Goal: Contribute content: Contribute content

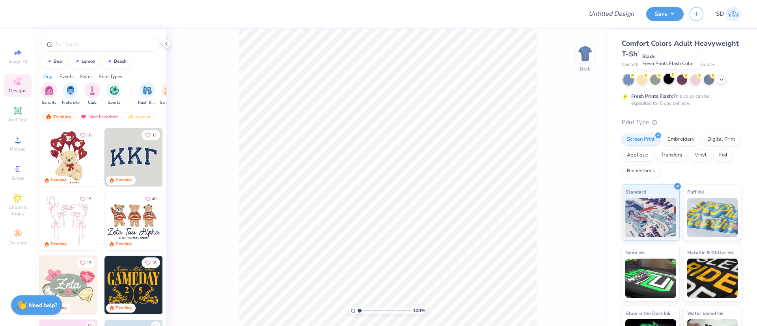
click at [670, 78] on div at bounding box center [669, 79] width 10 height 10
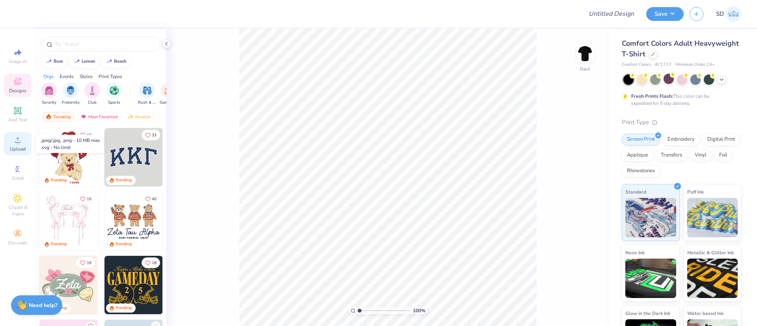
click at [18, 133] on div "Upload" at bounding box center [18, 143] width 28 height 23
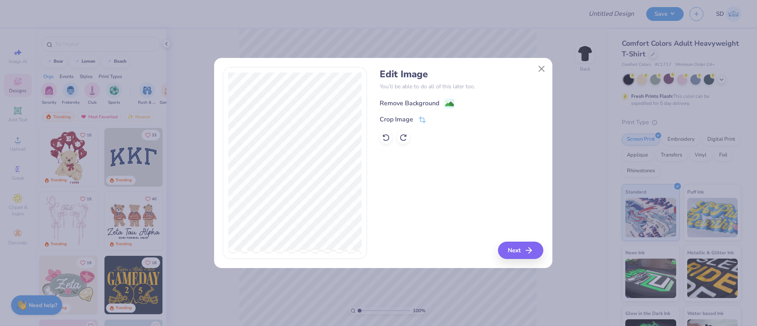
click at [401, 99] on div "Remove Background" at bounding box center [410, 103] width 60 height 9
click at [533, 249] on icon "button" at bounding box center [531, 250] width 9 height 9
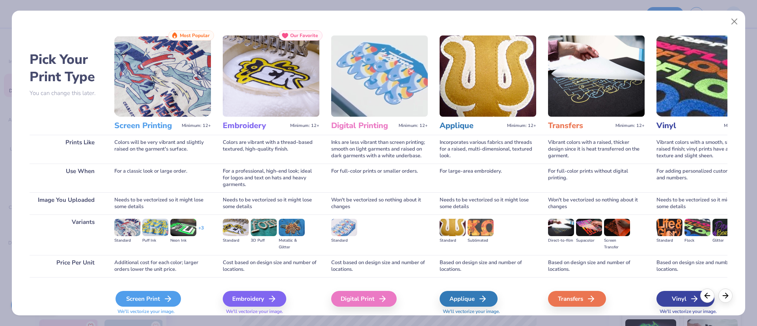
click at [139, 297] on div "Screen Print" at bounding box center [148, 299] width 65 height 16
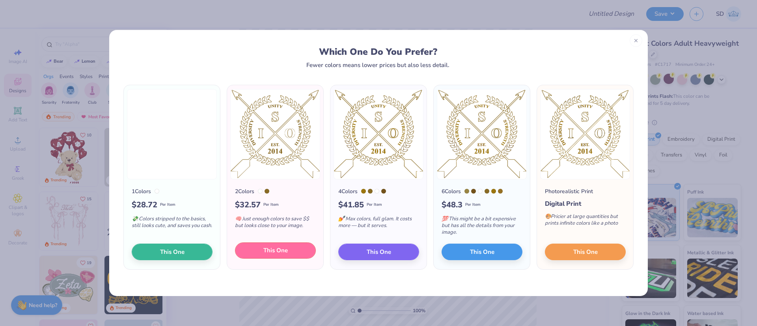
click at [265, 245] on button "This One" at bounding box center [275, 251] width 81 height 17
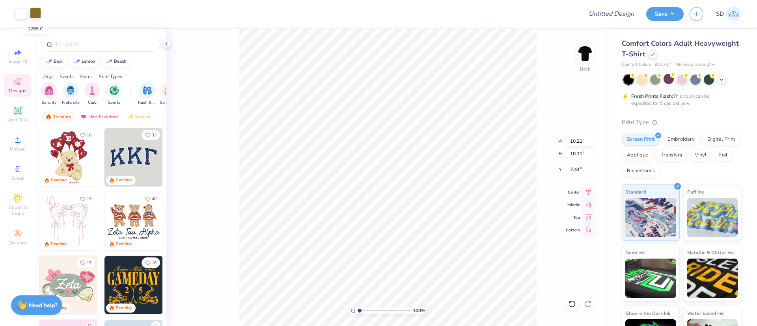
click at [33, 16] on div at bounding box center [35, 12] width 11 height 11
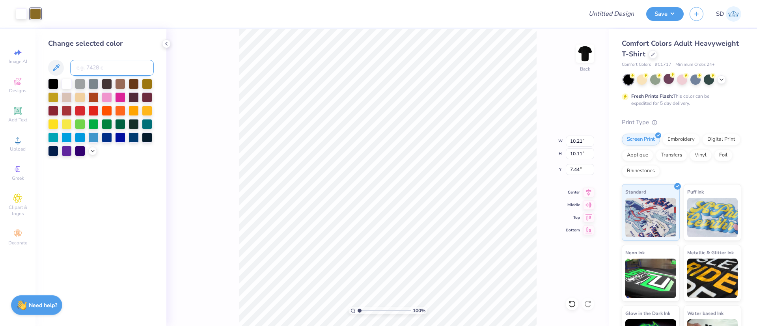
click at [111, 73] on input at bounding box center [112, 68] width 84 height 16
type input "126"
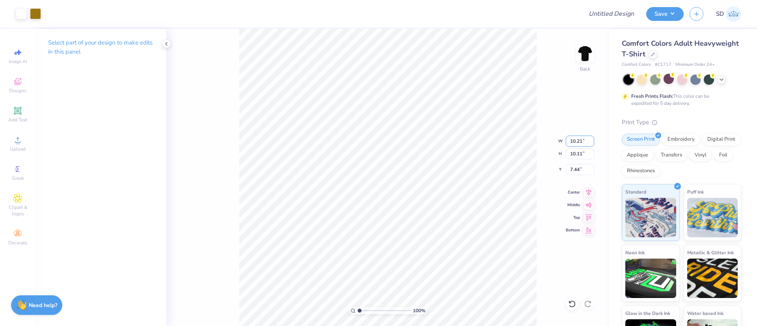
drag, startPoint x: 584, startPoint y: 145, endPoint x: 564, endPoint y: 147, distance: 20.2
click at [564, 147] on div "100 % Back W 10.21 10.21 " H 10.11 10.11 " Y 7.44 7.44 " Center Middle Top Bott…" at bounding box center [387, 177] width 443 height 297
click at [587, 141] on input "10.21" at bounding box center [580, 141] width 28 height 11
type input "1"
type input "4.00"
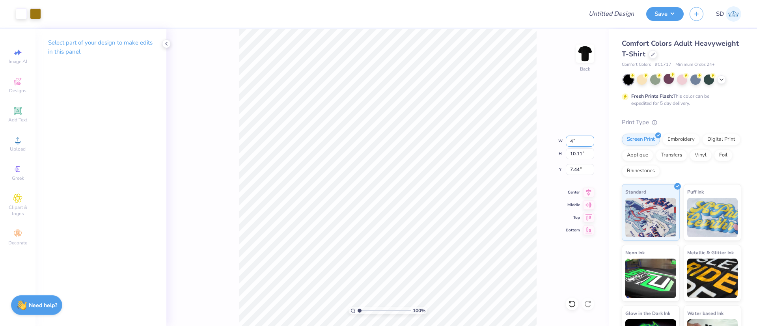
type input "3.96"
type input "1.44"
click at [585, 141] on input "4.00" at bounding box center [580, 141] width 28 height 11
type input "4"
type input "3.50"
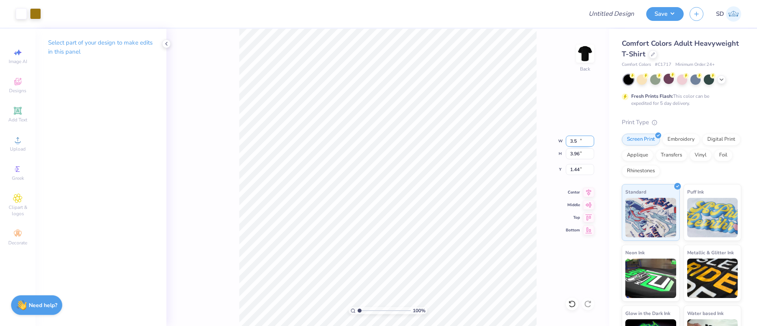
type input "3.47"
type input "1.69"
type input "3.00"
click at [585, 56] on img at bounding box center [586, 54] width 32 height 32
click at [22, 136] on icon at bounding box center [17, 139] width 9 height 9
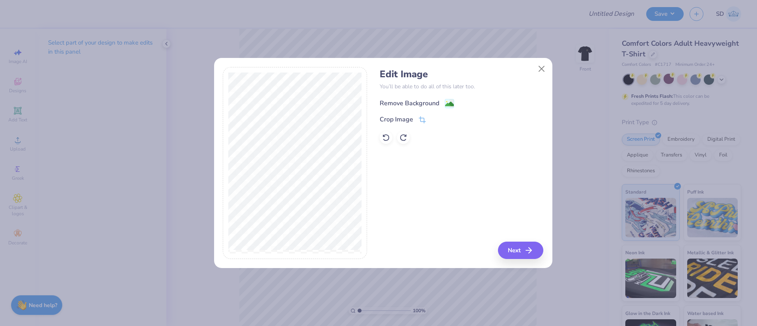
click at [428, 103] on div "Remove Background" at bounding box center [410, 103] width 60 height 9
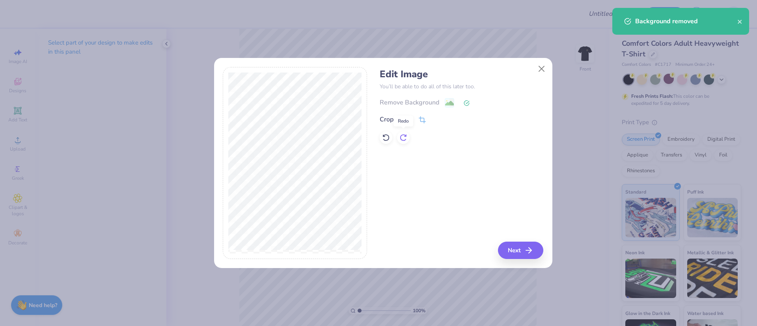
click at [405, 135] on icon at bounding box center [404, 138] width 8 height 8
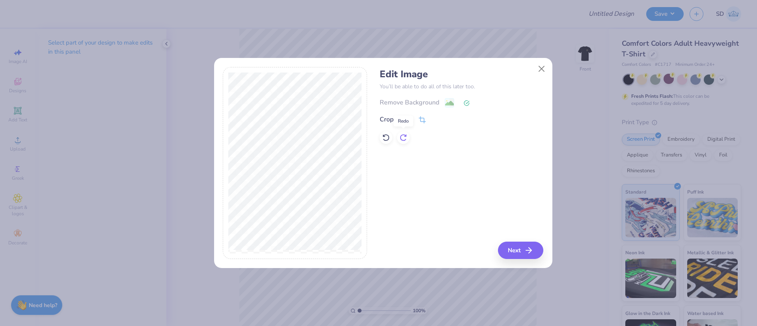
click at [405, 136] on icon at bounding box center [406, 136] width 2 height 2
click at [387, 141] on icon at bounding box center [386, 138] width 8 height 8
click at [407, 140] on icon at bounding box center [404, 138] width 8 height 8
click at [395, 119] on div "Crop Image" at bounding box center [397, 120] width 34 height 9
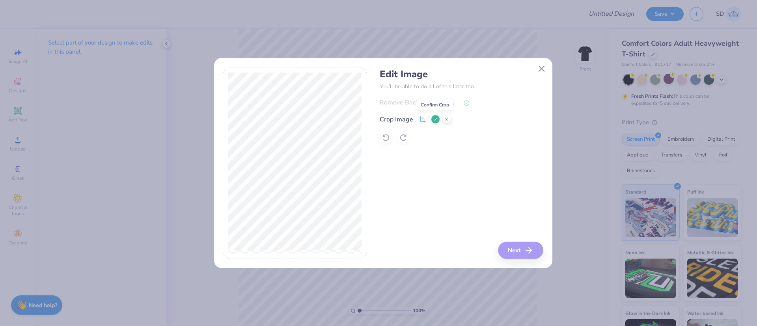
click at [433, 120] on icon at bounding box center [435, 119] width 5 height 5
click at [516, 254] on button "Next" at bounding box center [521, 250] width 45 height 17
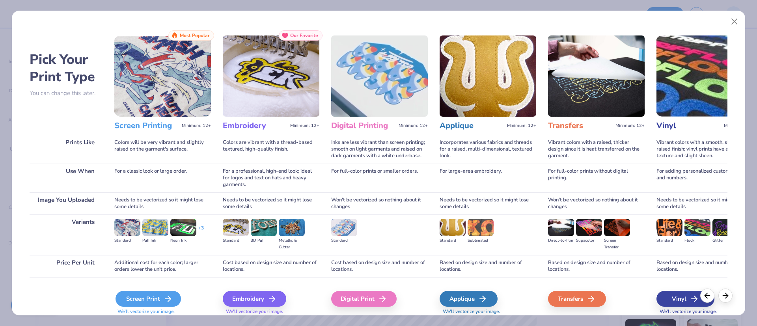
click at [147, 302] on div "Screen Print" at bounding box center [148, 299] width 65 height 16
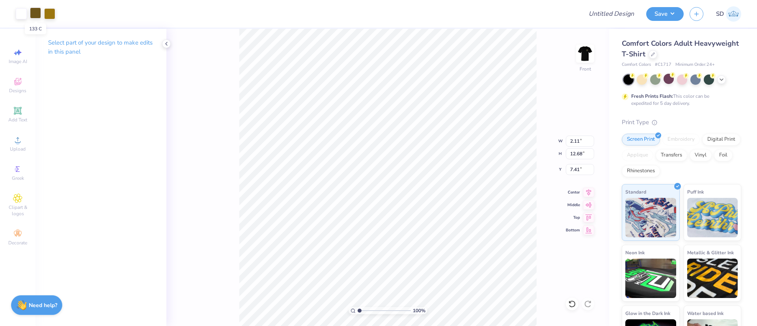
click at [37, 16] on div at bounding box center [35, 12] width 11 height 11
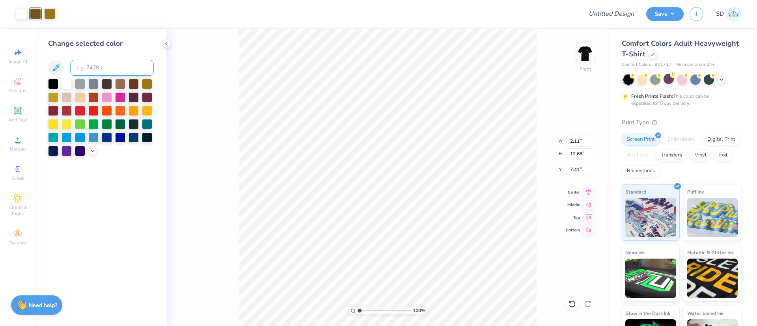
click at [110, 66] on input at bounding box center [112, 68] width 84 height 16
type input "126"
type input "2.10"
type input "12.63"
type input "12.64"
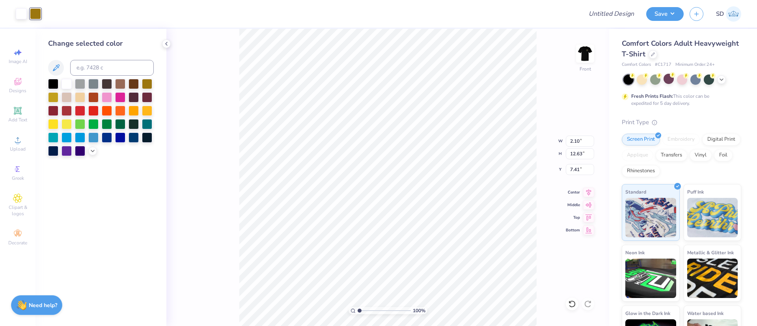
type input "2.18"
type input "12.62"
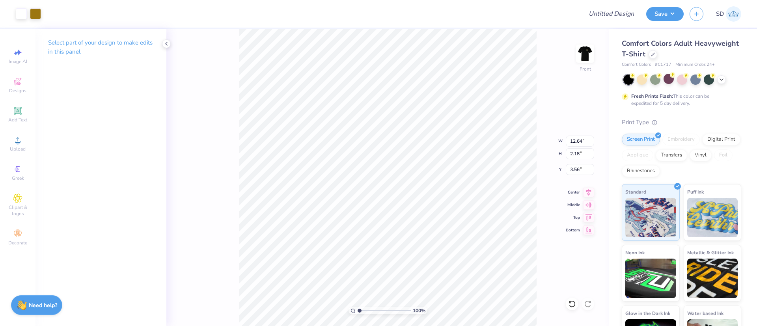
type input "3.56"
type input "4.22"
click at [661, 12] on button "Save" at bounding box center [665, 13] width 37 height 14
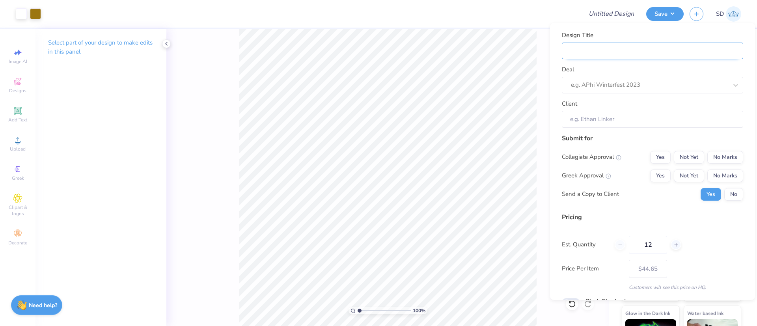
click at [642, 50] on input "Design Title" at bounding box center [652, 51] width 181 height 17
type input "M"
type input "Me"
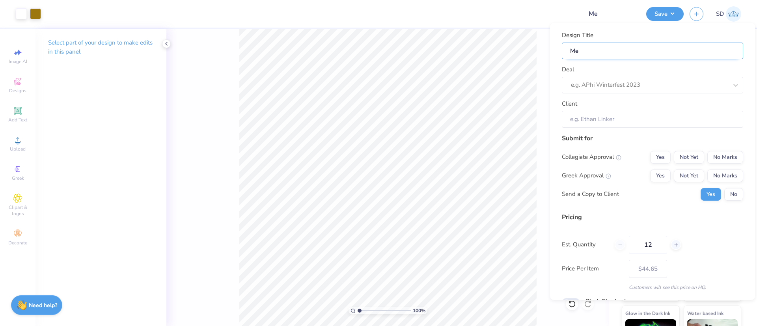
type input "Mer"
type input "Merc"
type input "Merch"
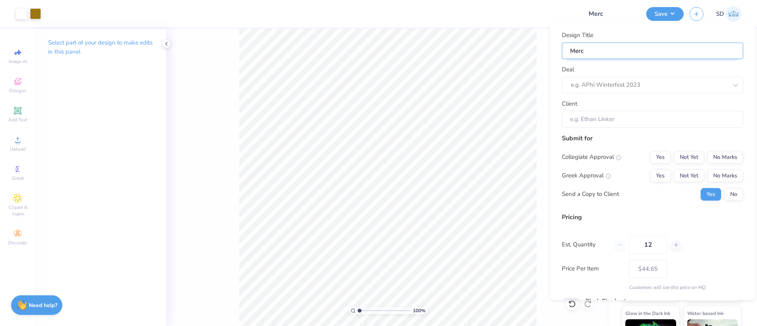
type input "Merch"
type input "Merch f"
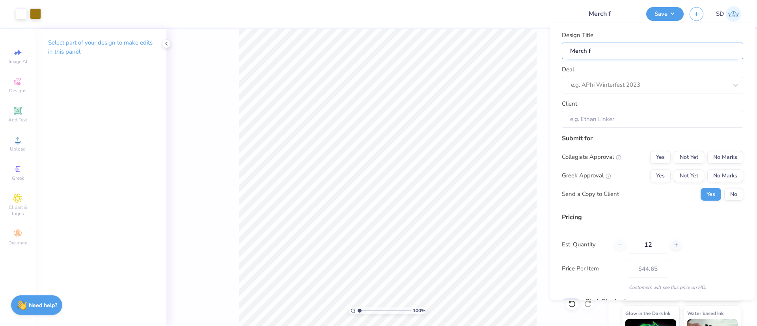
type input "Merch fo"
type input "Merch for"
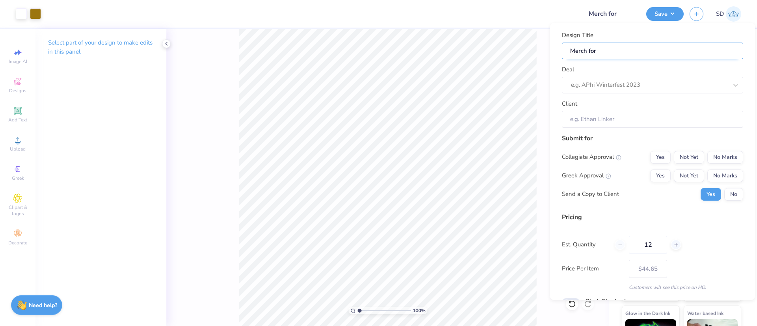
paste input "Isodynamic Dance Crew [GEOGRAPHIC_DATA][US_STATE]"
type input "Merch for Isodynamic Dance Crew [GEOGRAPHIC_DATA][US_STATE]"
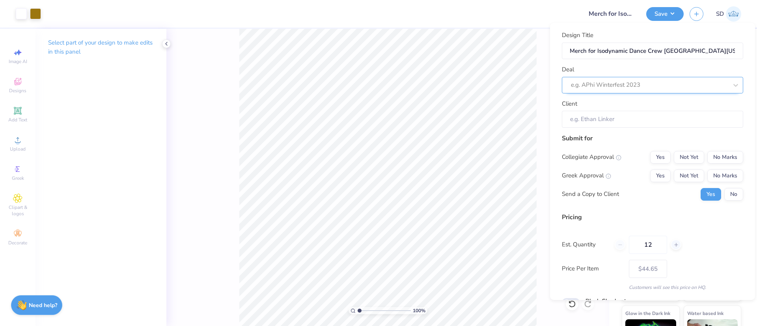
scroll to position [0, 0]
click at [604, 86] on div at bounding box center [641, 85] width 141 height 11
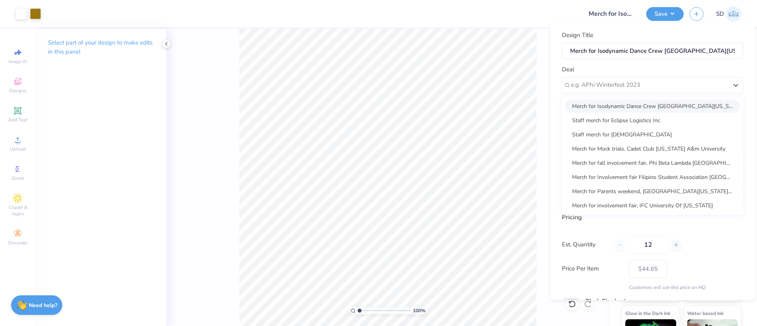
click at [611, 105] on div "Merch for Isodynamic Dance Crew [GEOGRAPHIC_DATA][US_STATE]" at bounding box center [652, 106] width 175 height 13
type input "[PERSON_NAME]"
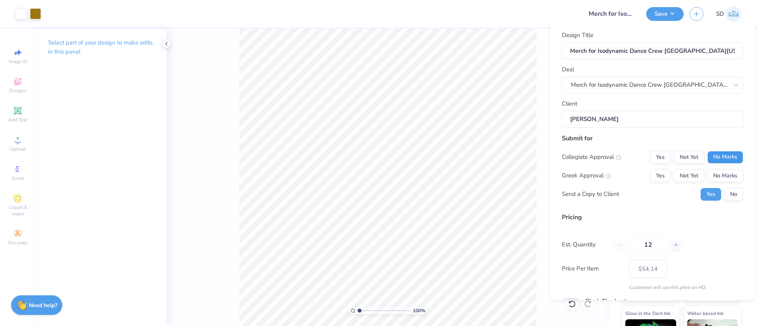
click at [721, 160] on button "No Marks" at bounding box center [726, 157] width 36 height 13
click at [723, 176] on button "No Marks" at bounding box center [726, 176] width 36 height 13
click at [727, 192] on button "No" at bounding box center [734, 194] width 19 height 13
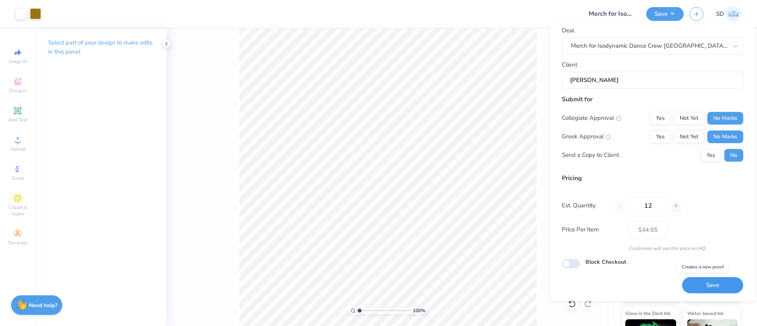
click at [714, 288] on button "Save" at bounding box center [712, 285] width 61 height 16
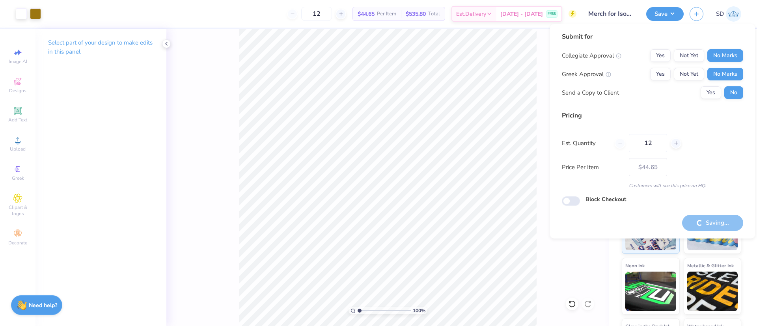
type input "– –"
